Goal: Find contact information: Find contact information

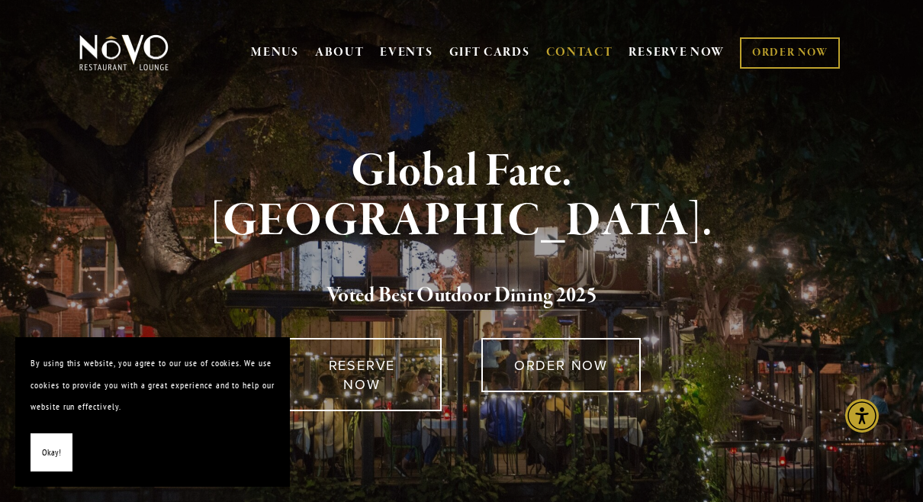
click at [573, 52] on link "CONTACT" at bounding box center [579, 52] width 67 height 29
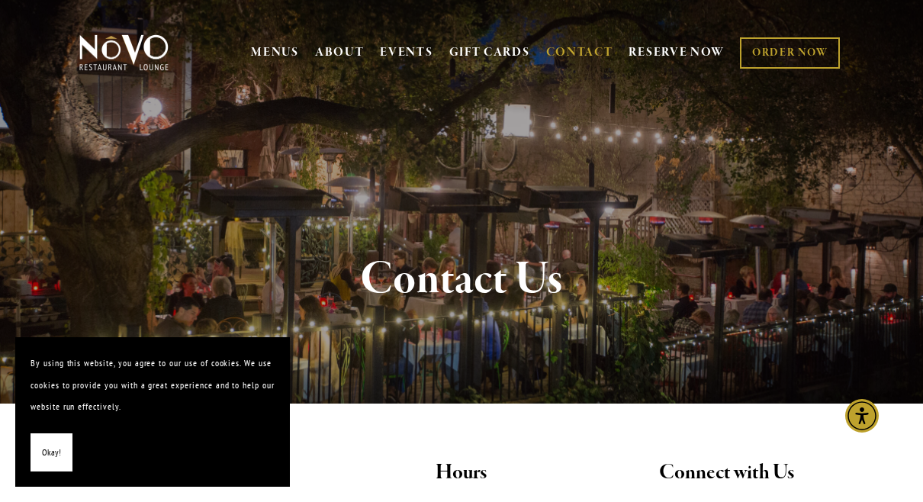
click at [157, 43] on img at bounding box center [123, 53] width 95 height 38
